Goal: Information Seeking & Learning: Learn about a topic

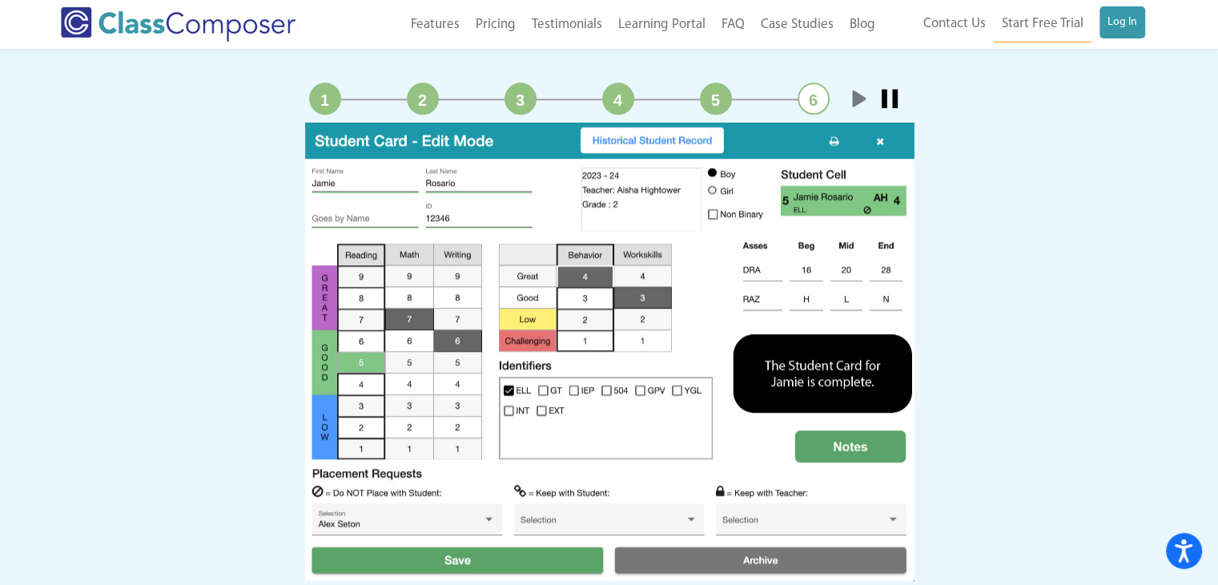
scroll to position [1602, 0]
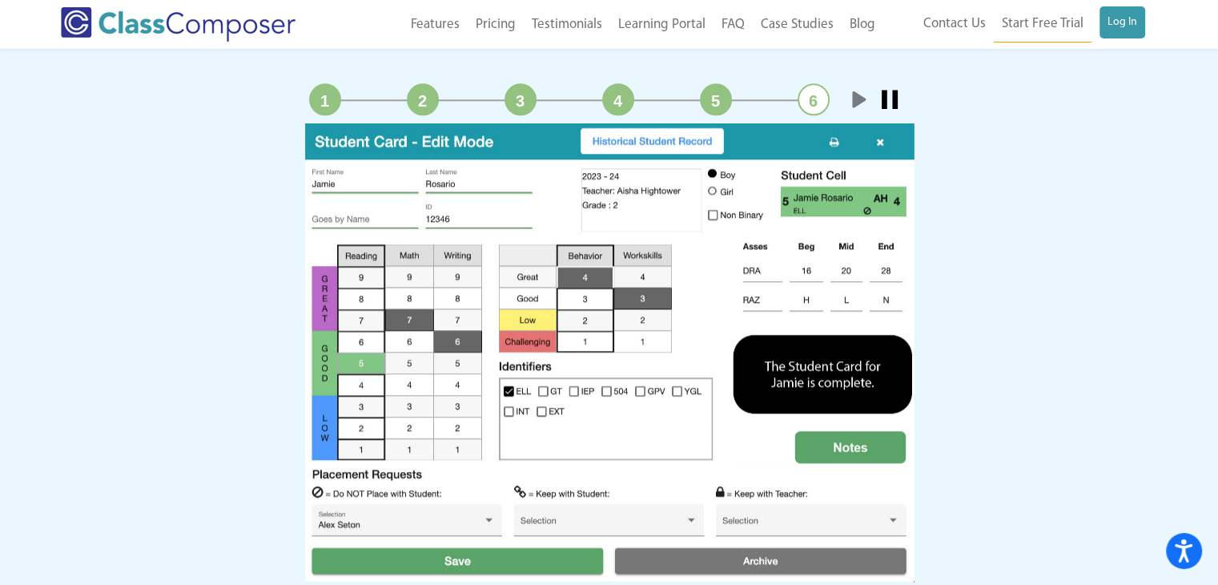
click at [324, 89] on link "1" at bounding box center [325, 99] width 32 height 32
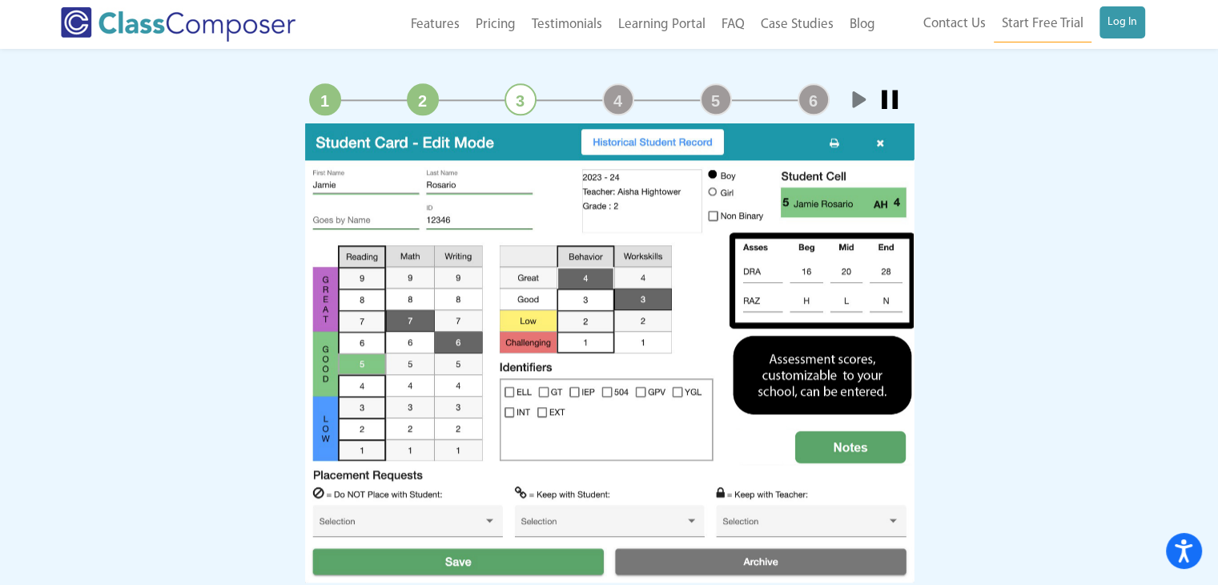
click at [413, 91] on link "2" at bounding box center [423, 99] width 32 height 32
click at [878, 86] on link "Stop" at bounding box center [890, 99] width 32 height 32
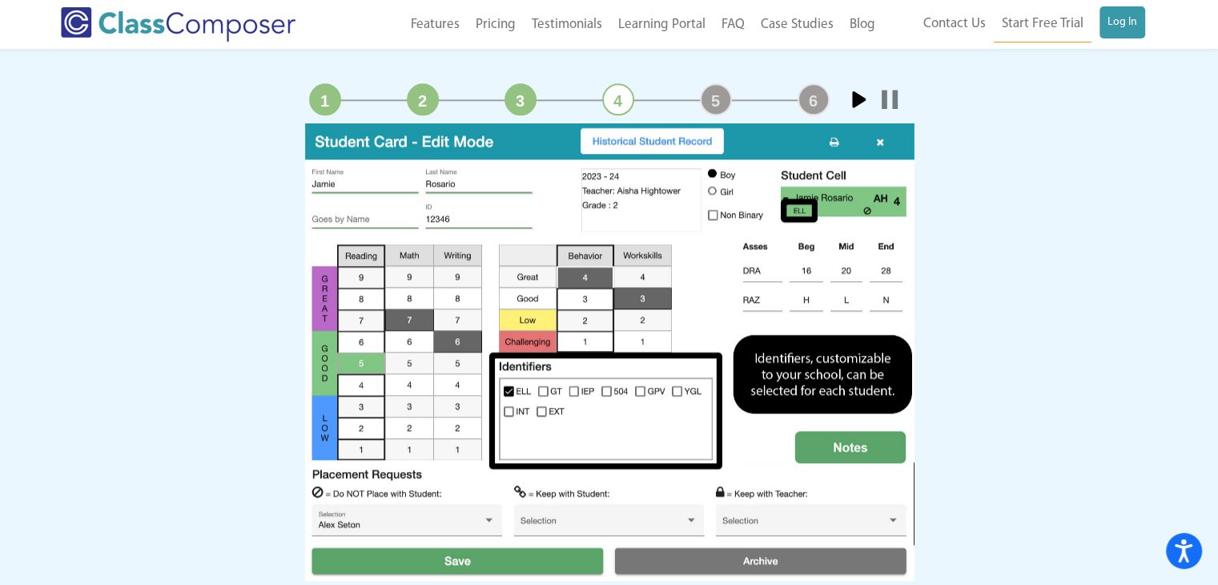
click at [420, 99] on link "2" at bounding box center [423, 99] width 32 height 32
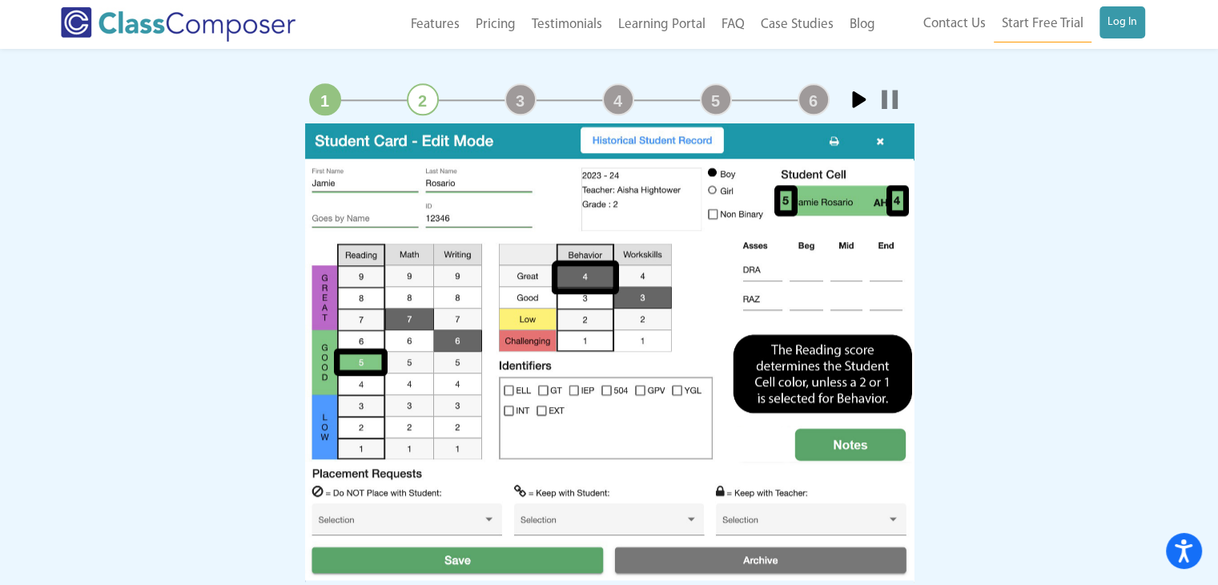
click at [895, 104] on link "Stop" at bounding box center [890, 99] width 32 height 32
click at [857, 99] on link "Start" at bounding box center [858, 99] width 32 height 32
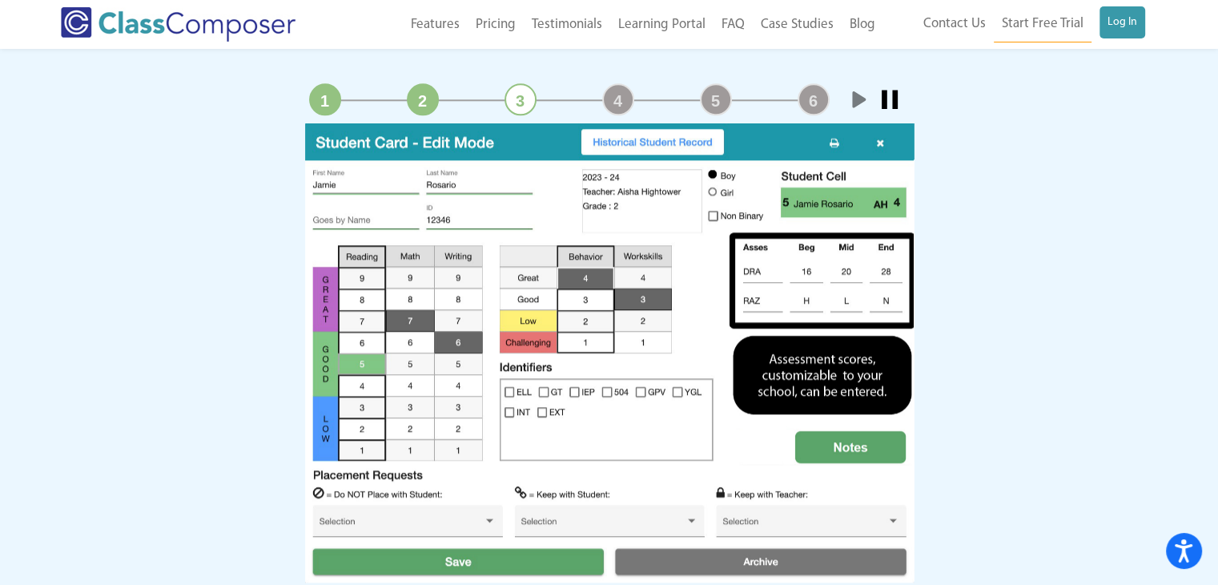
click at [420, 99] on link "2" at bounding box center [423, 99] width 32 height 32
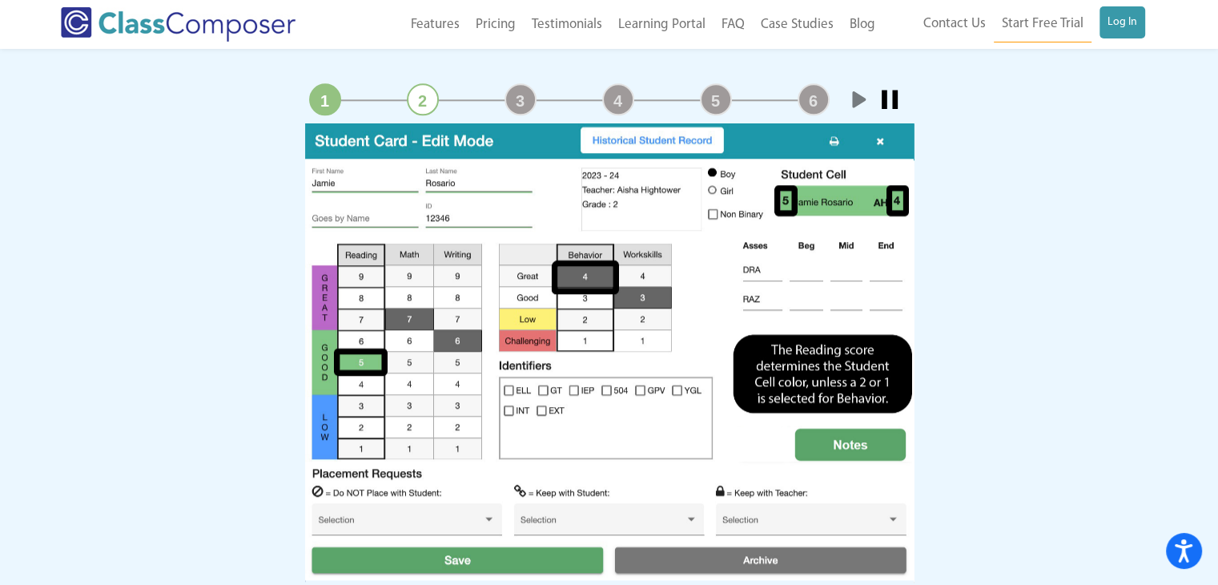
click at [896, 101] on link "Stop" at bounding box center [890, 99] width 32 height 32
click at [864, 102] on link "Start" at bounding box center [858, 99] width 32 height 32
click at [498, 102] on div "1 2 3 4 5 6" at bounding box center [569, 99] width 529 height 32
click at [525, 103] on link "3" at bounding box center [521, 99] width 32 height 32
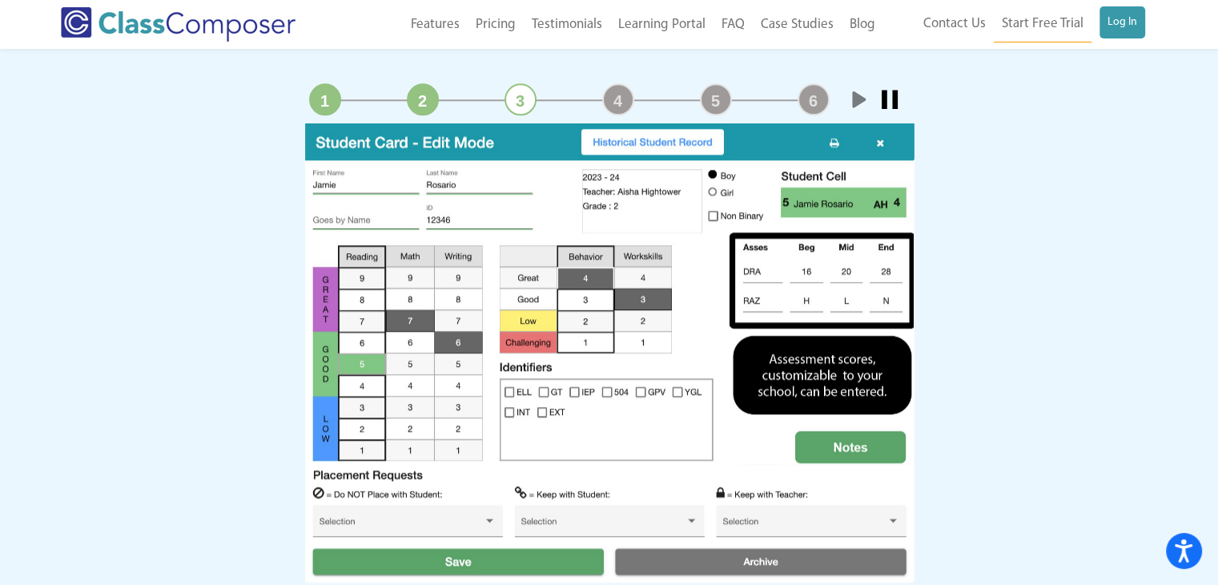
click at [891, 103] on link "Stop" at bounding box center [890, 99] width 32 height 32
click at [859, 95] on link "Start" at bounding box center [858, 99] width 32 height 32
click at [608, 101] on link "4" at bounding box center [618, 99] width 32 height 32
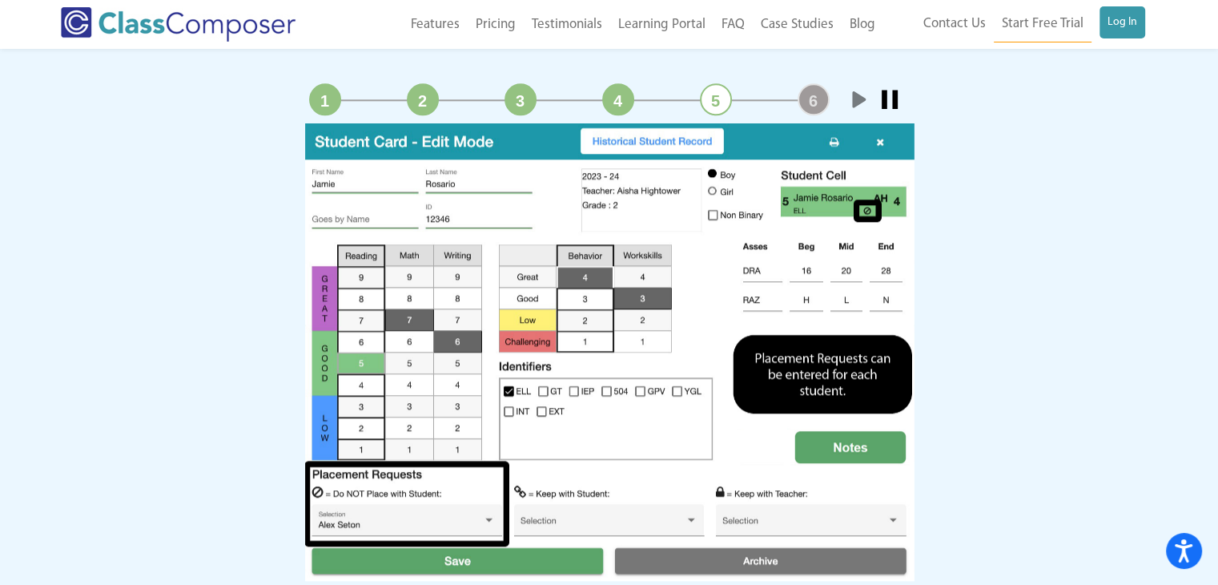
click at [620, 95] on link "4" at bounding box center [618, 99] width 32 height 32
click at [883, 94] on link "Stop" at bounding box center [890, 99] width 32 height 32
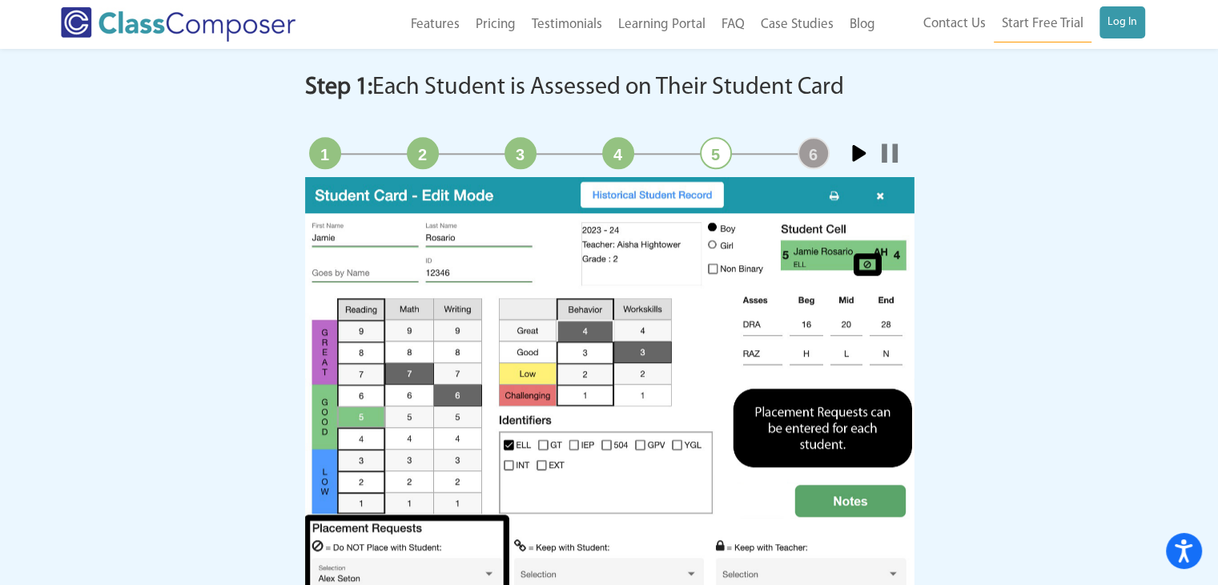
scroll to position [1522, 0]
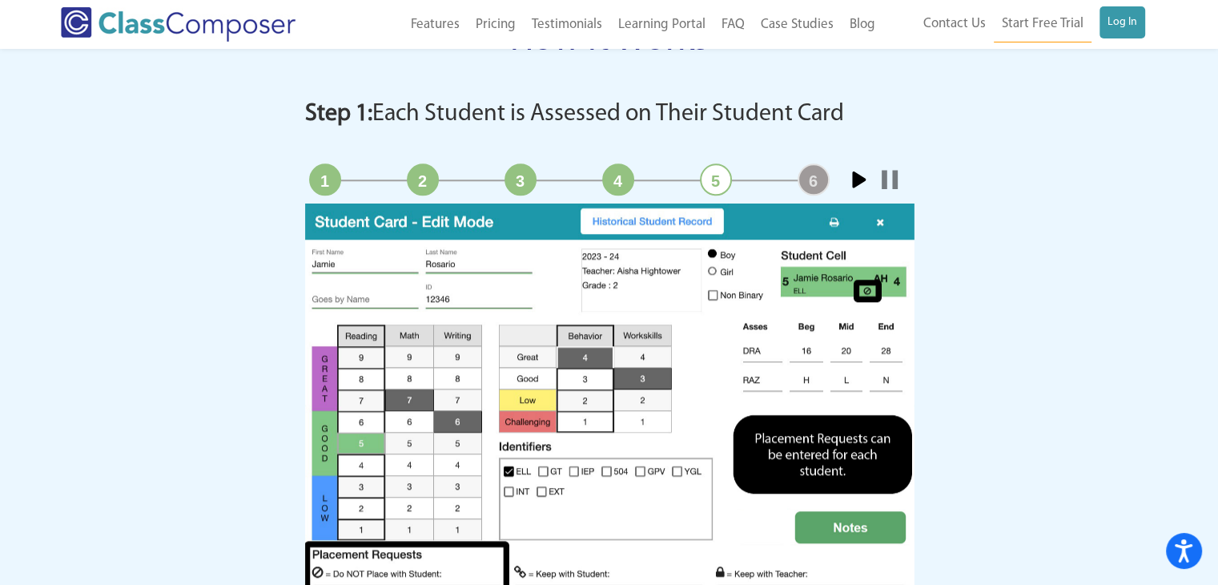
click at [852, 173] on link "Start" at bounding box center [858, 179] width 32 height 32
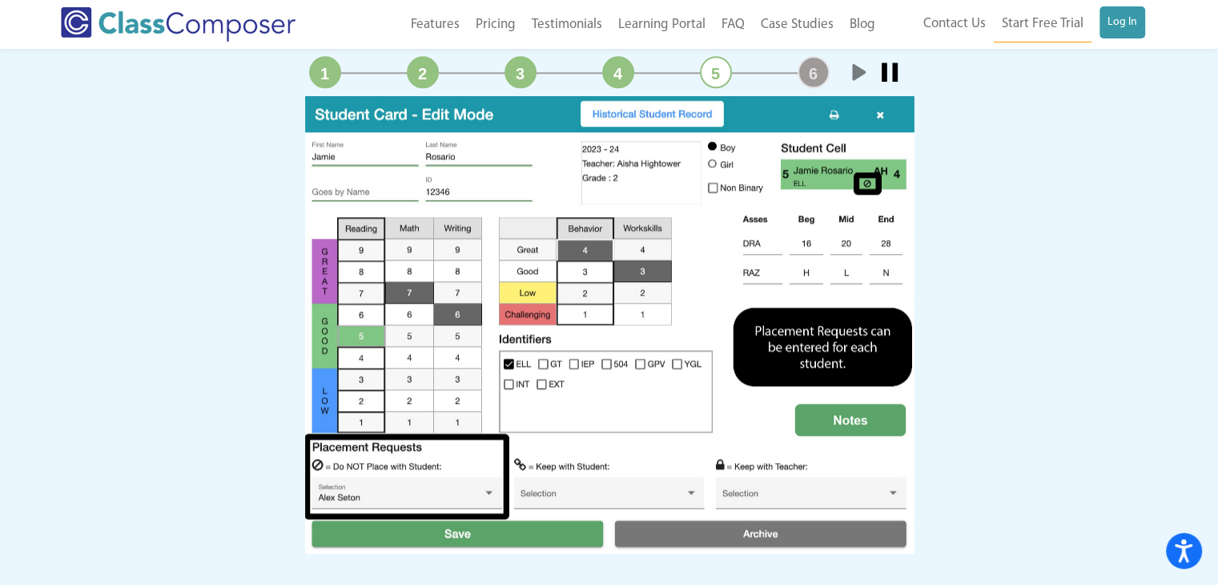
scroll to position [1602, 0]
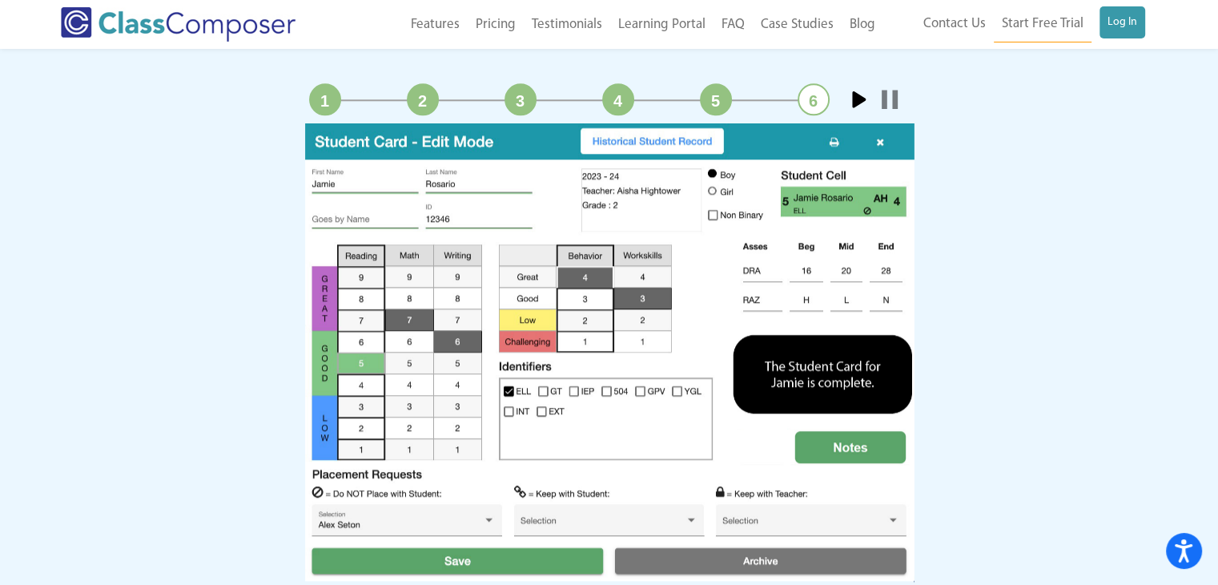
click at [888, 103] on link "Stop" at bounding box center [890, 99] width 32 height 32
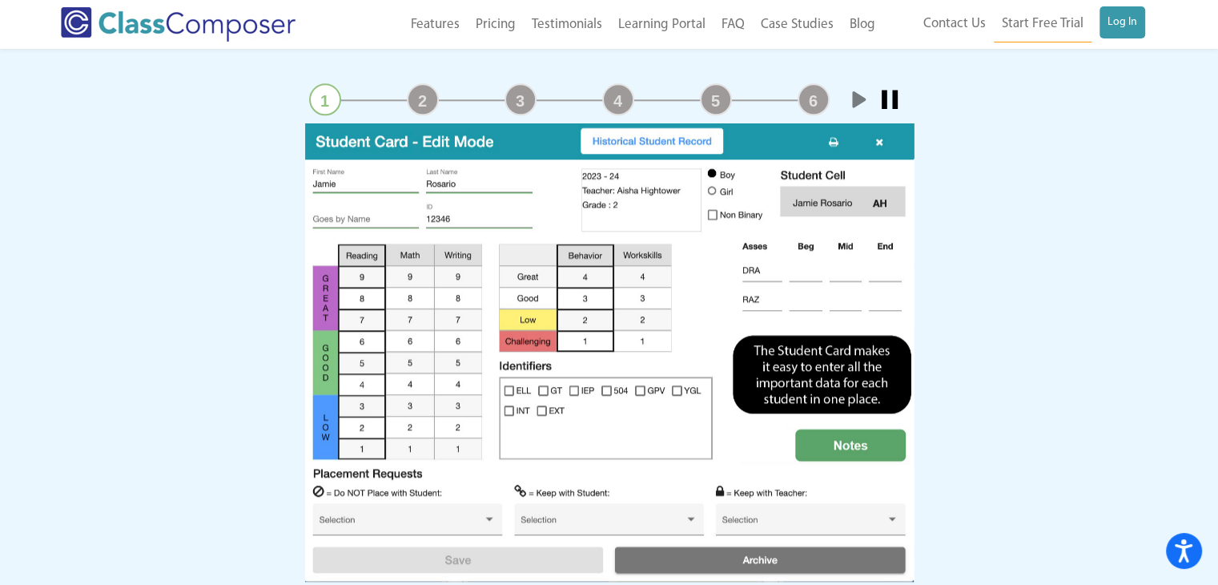
click at [711, 101] on link "5" at bounding box center [716, 99] width 32 height 32
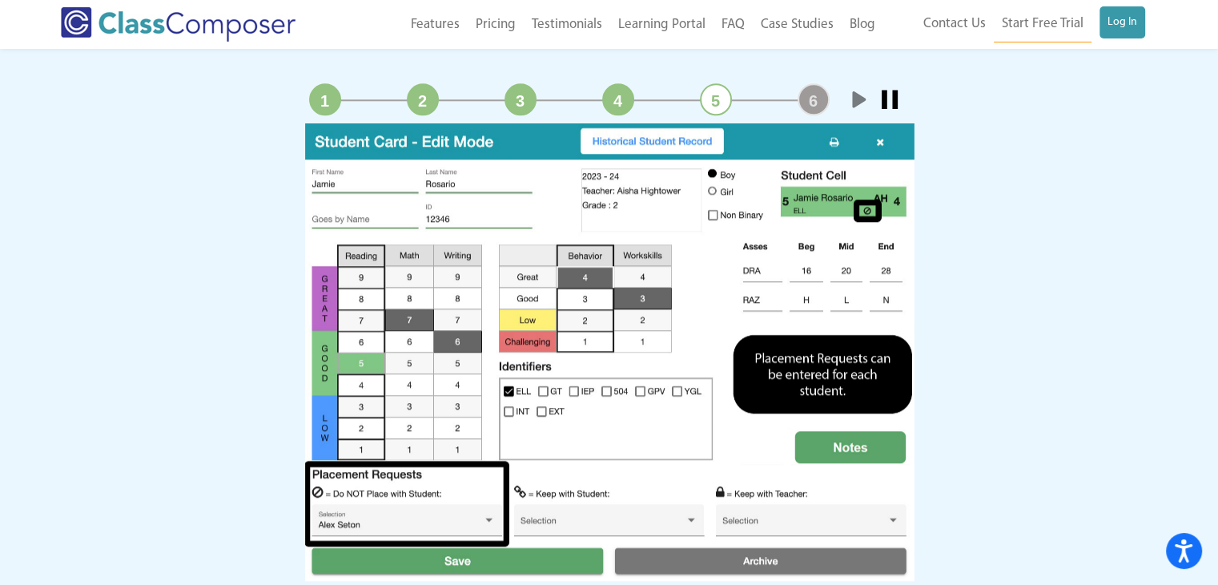
click at [881, 103] on link "Stop" at bounding box center [890, 99] width 32 height 32
click at [719, 105] on link "5" at bounding box center [716, 99] width 32 height 32
click at [709, 97] on link "5" at bounding box center [716, 99] width 32 height 32
click at [849, 101] on link "Start" at bounding box center [858, 99] width 32 height 32
click at [718, 97] on link "5" at bounding box center [716, 99] width 32 height 32
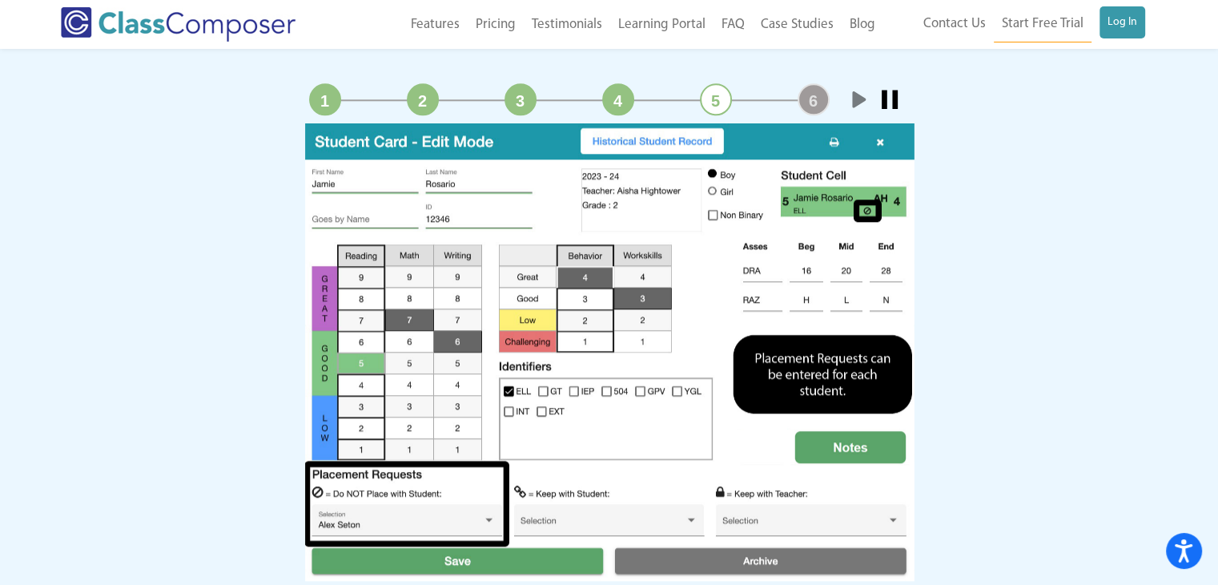
click at [851, 100] on link "Start" at bounding box center [858, 99] width 32 height 32
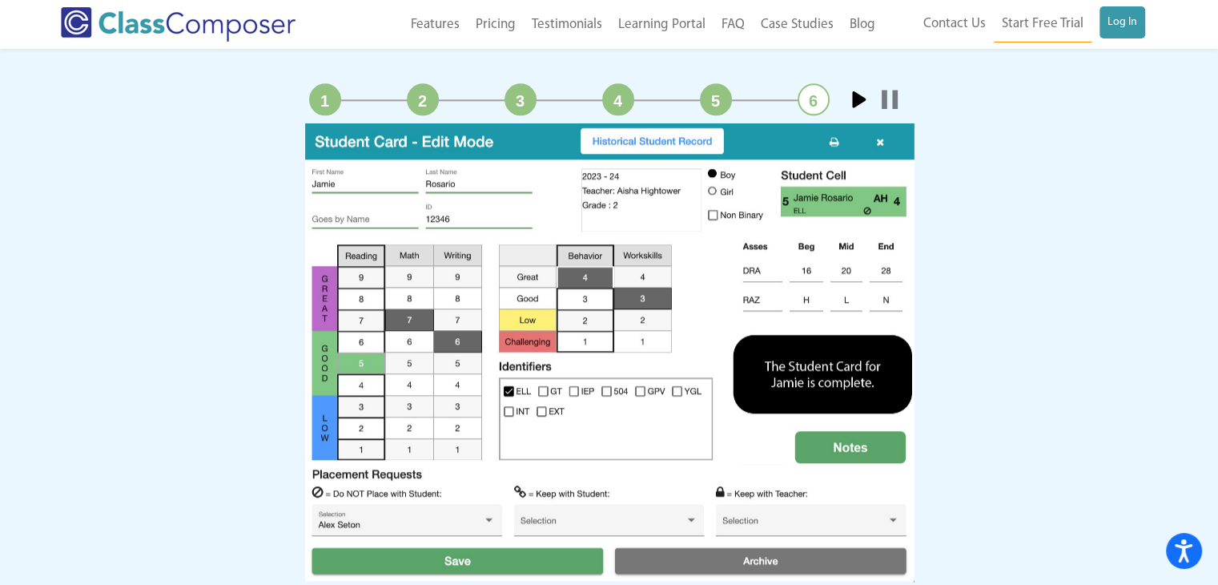
click at [850, 98] on link "Start" at bounding box center [858, 99] width 32 height 32
click at [884, 92] on link "Stop" at bounding box center [890, 99] width 32 height 32
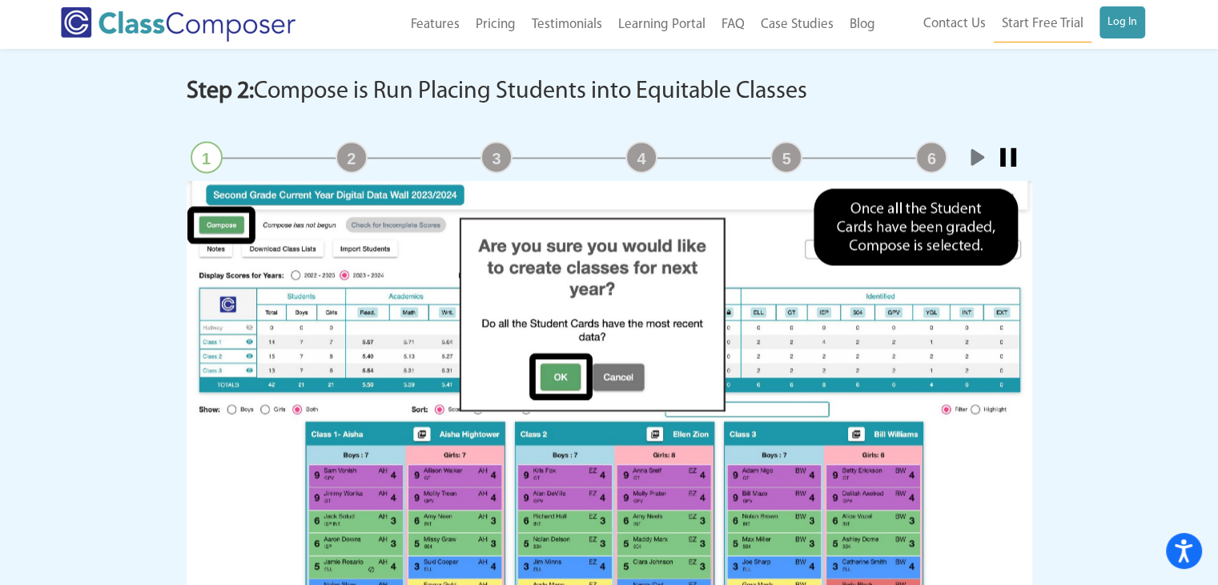
scroll to position [2242, 0]
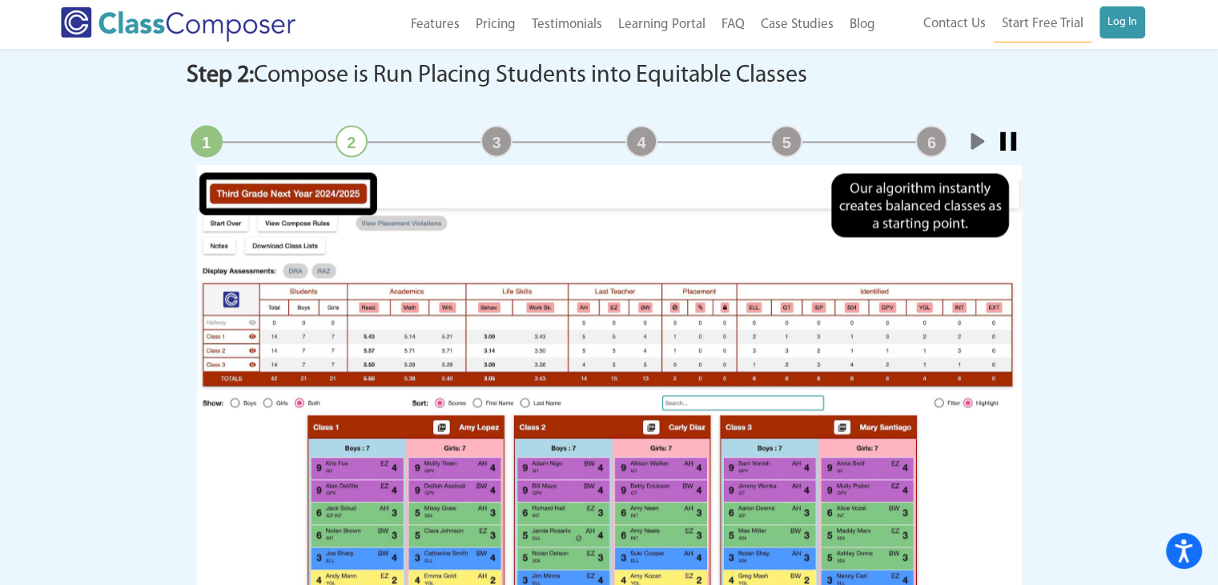
click at [999, 138] on link "Stop" at bounding box center [1008, 141] width 32 height 32
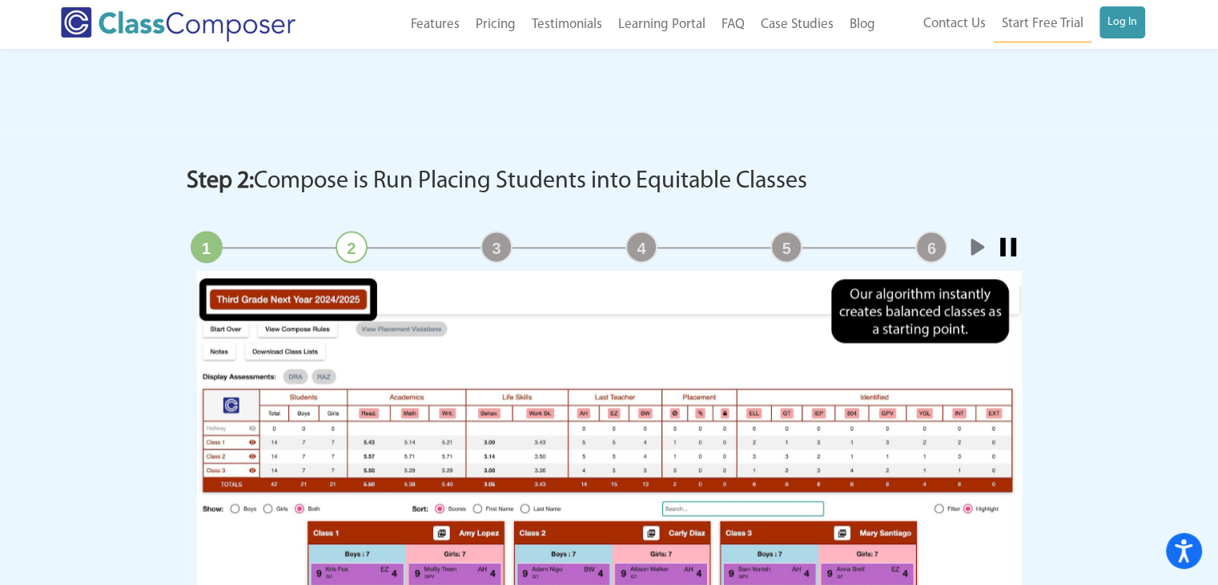
scroll to position [2162, 0]
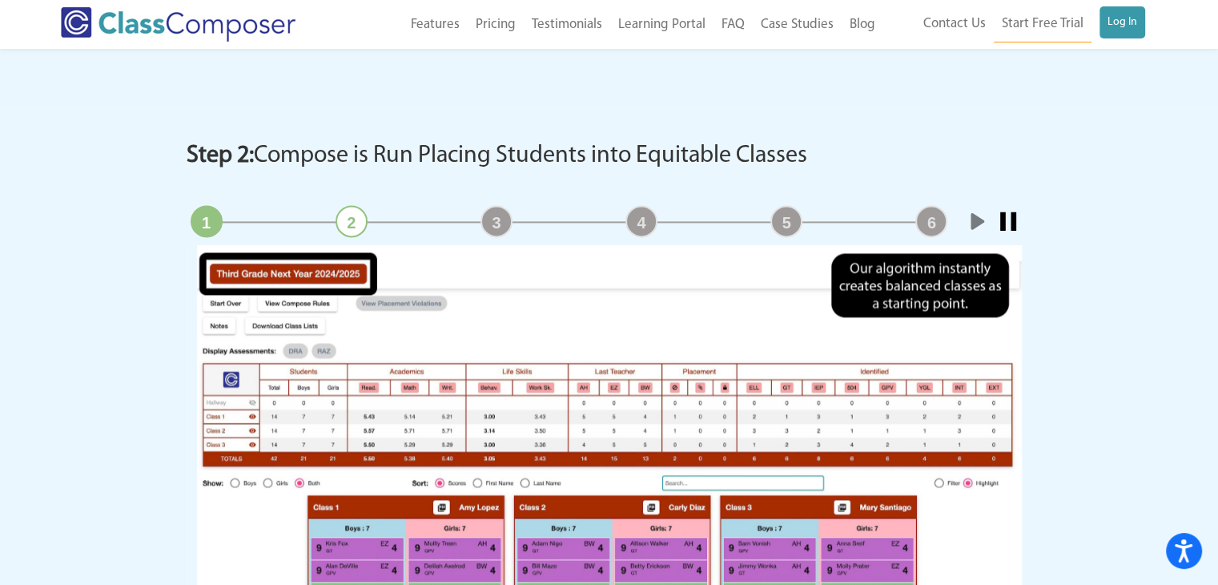
click at [360, 223] on link "2" at bounding box center [352, 221] width 32 height 32
click at [972, 217] on link "Start" at bounding box center [976, 221] width 32 height 32
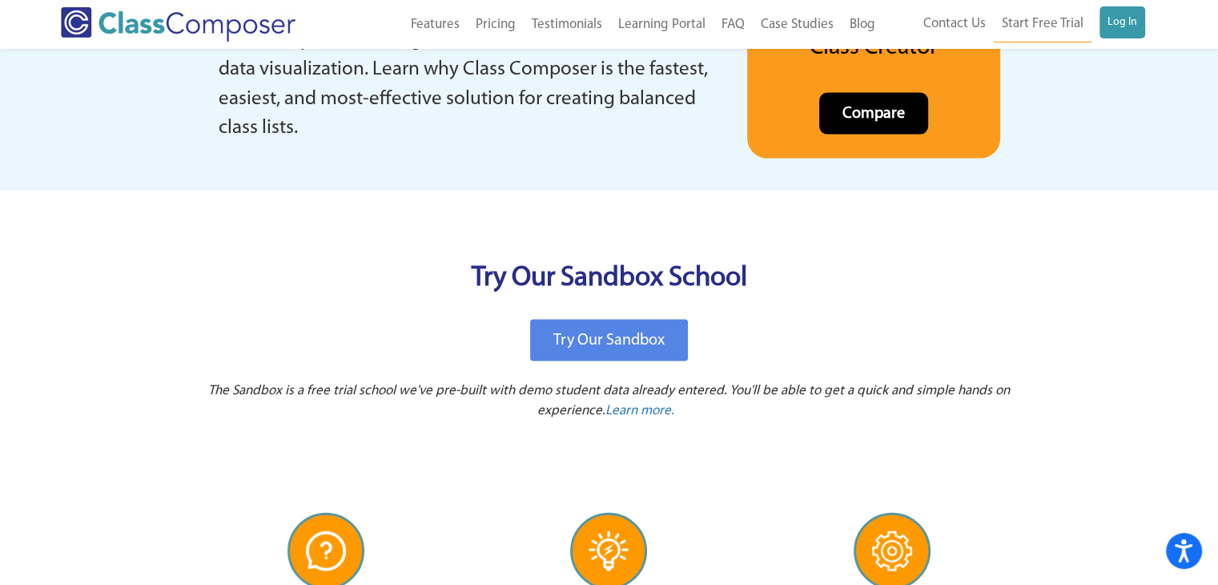
scroll to position [3283, 0]
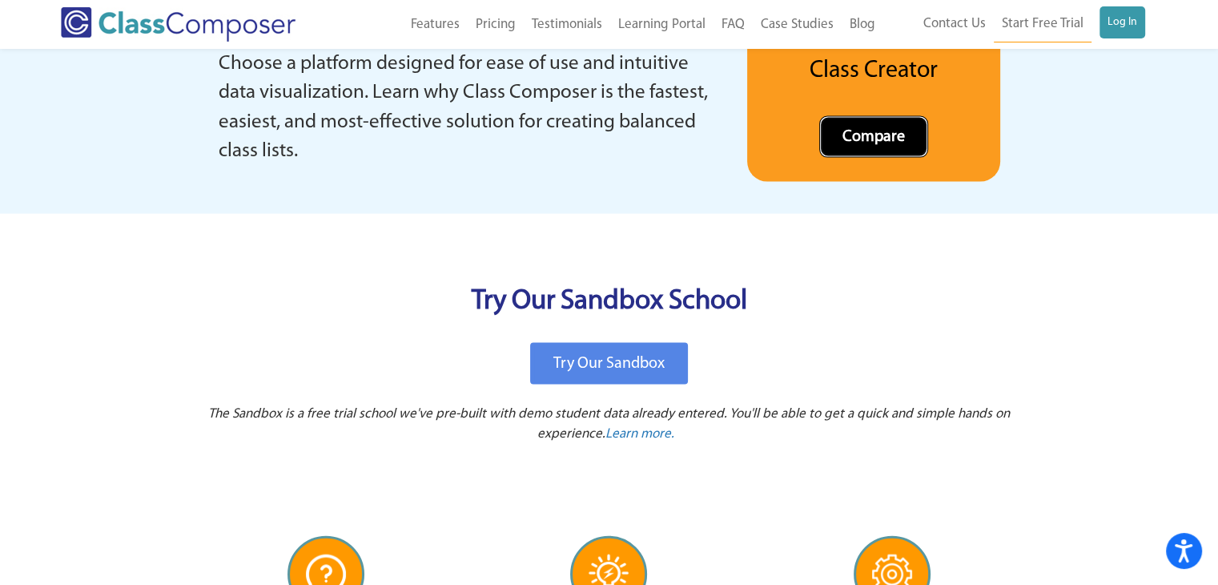
click at [870, 130] on span "Compare" at bounding box center [873, 137] width 62 height 16
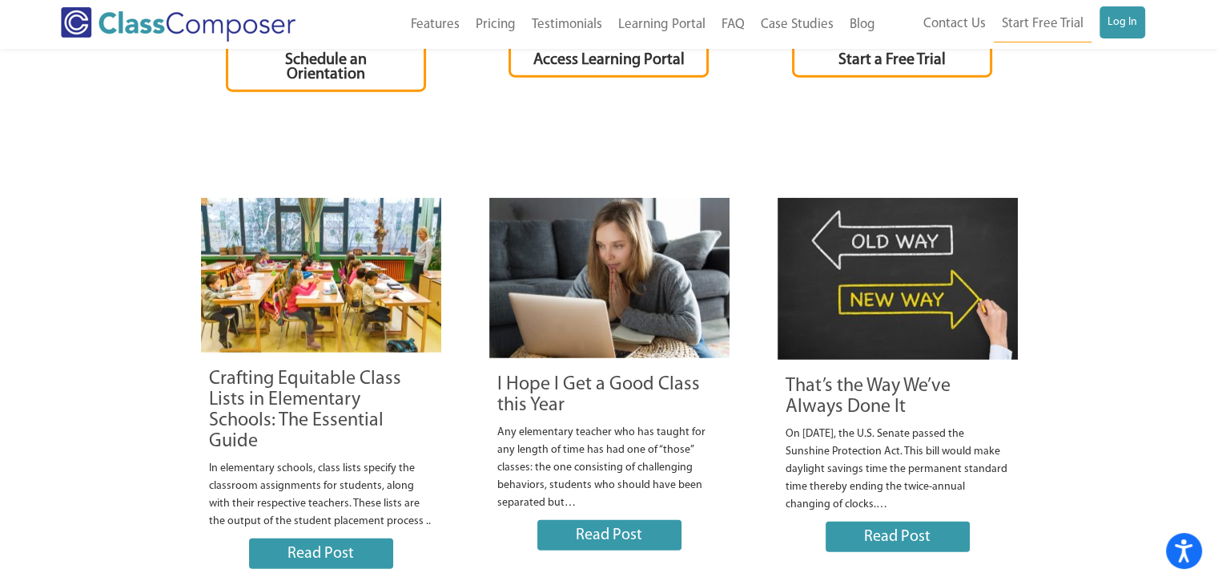
scroll to position [4004, 0]
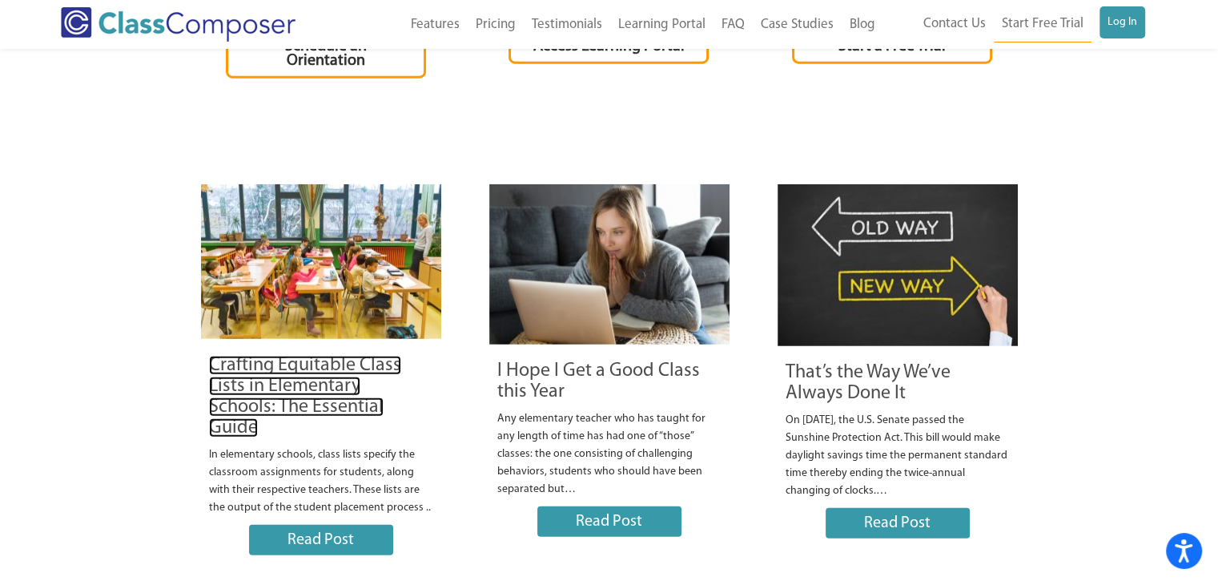
click at [293, 396] on link "Crafting Equitable Class Lists in Elementary Schools: The Essential Guide" at bounding box center [305, 397] width 192 height 82
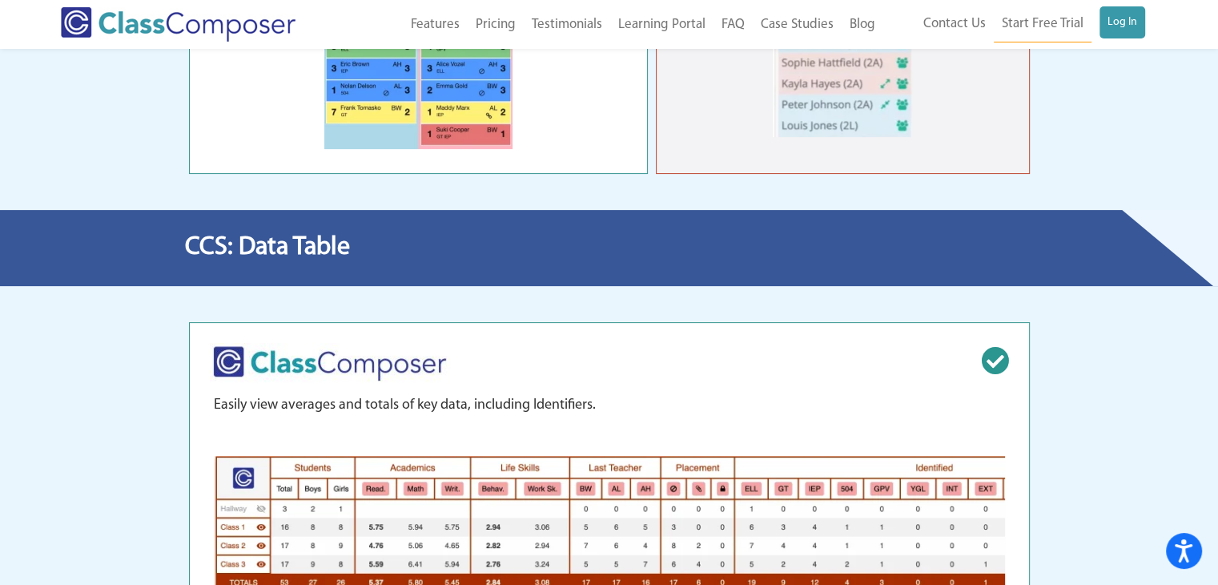
scroll to position [6647, 0]
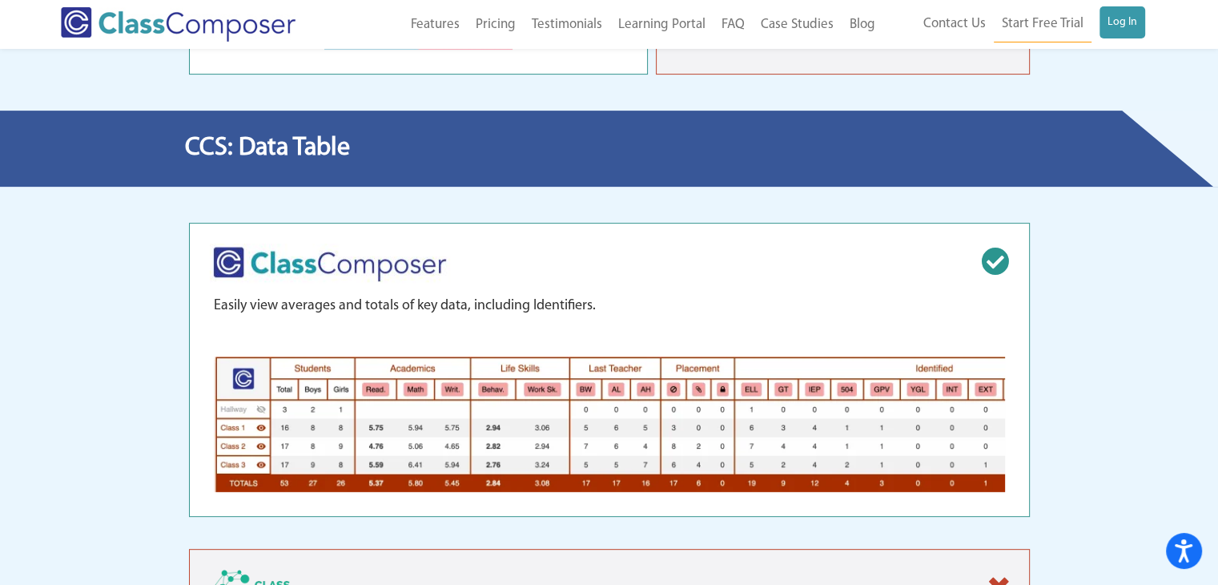
click at [217, 316] on p "Easily view averages and totals of key data, including Identifiers." at bounding box center [609, 306] width 791 height 21
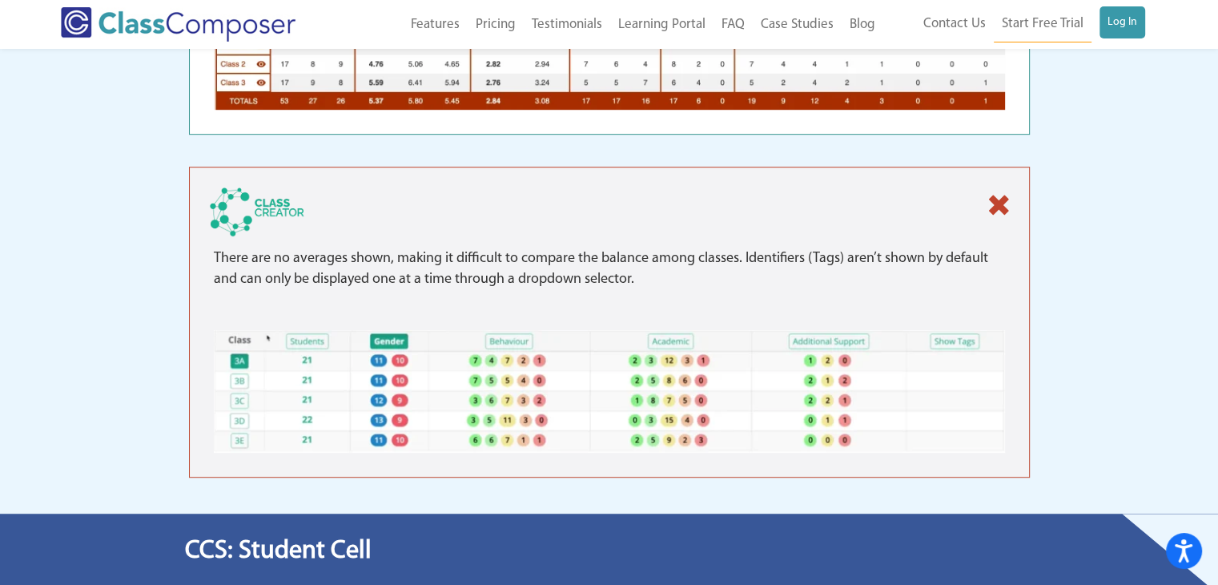
scroll to position [7047, 0]
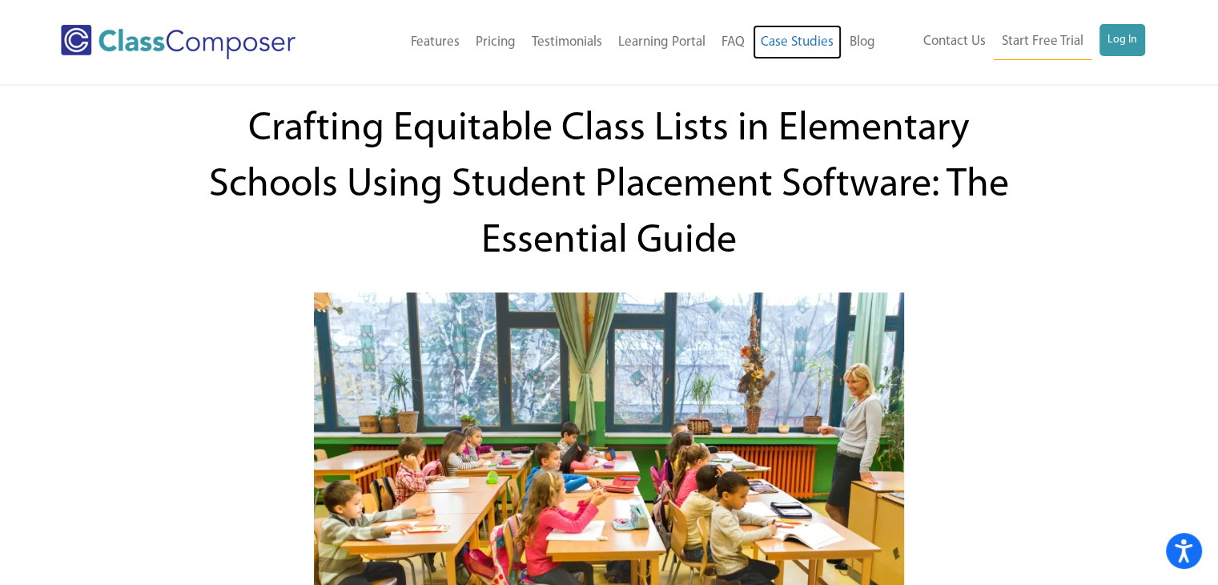
click at [786, 38] on link "Case Studies" at bounding box center [797, 42] width 89 height 35
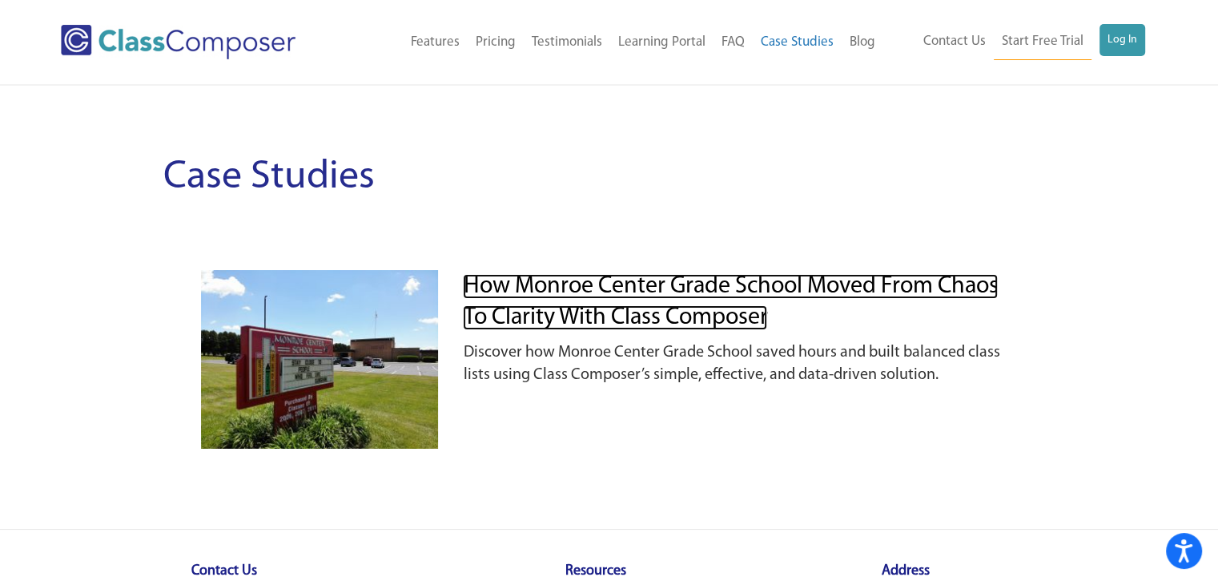
click at [647, 316] on link "How Monroe Center Grade School Moved from Chaos to Clarity with Class Composer" at bounding box center [730, 302] width 535 height 56
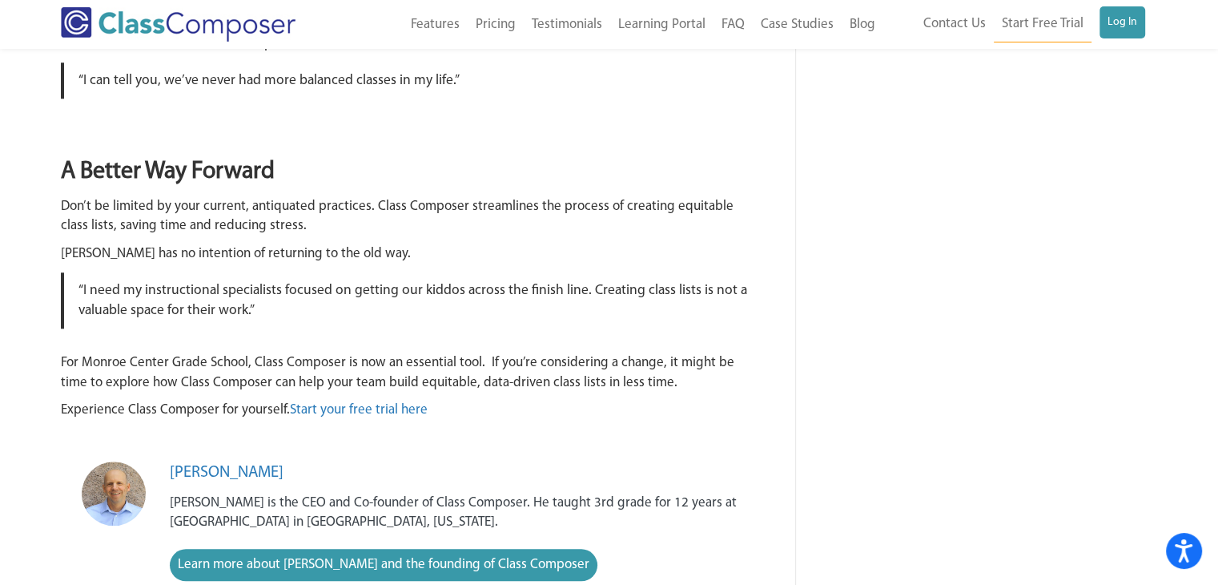
scroll to position [1442, 0]
